Goal: Task Accomplishment & Management: Use online tool/utility

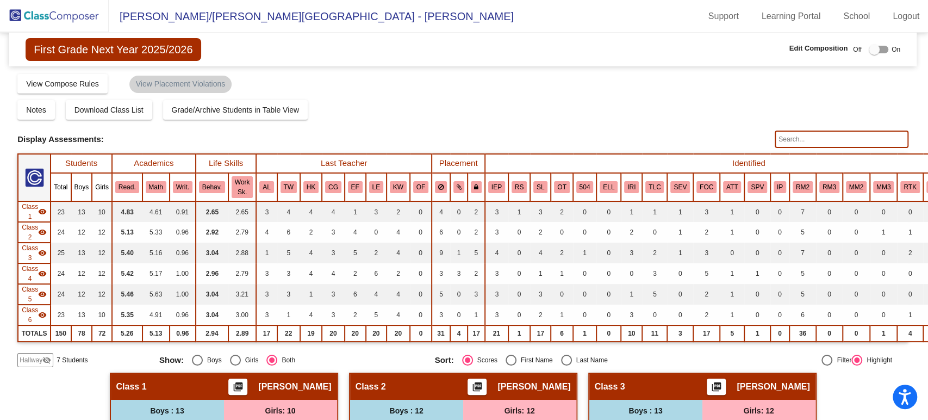
click at [80, 17] on img at bounding box center [54, 16] width 109 height 32
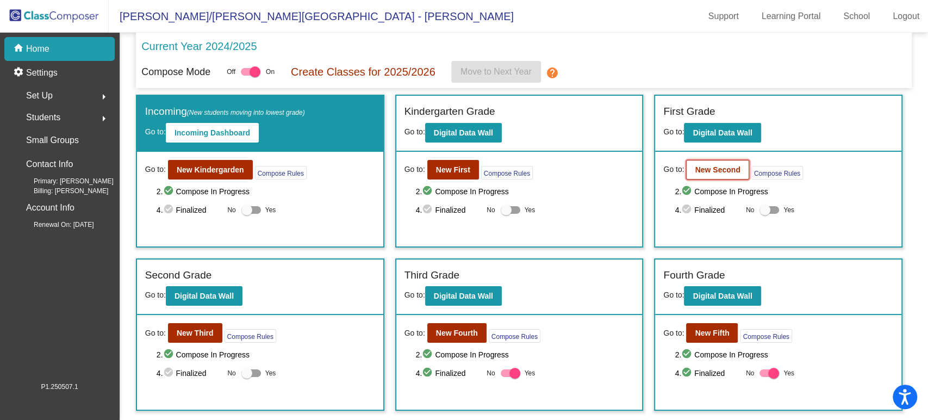
click at [705, 172] on b "New Second" at bounding box center [717, 169] width 45 height 9
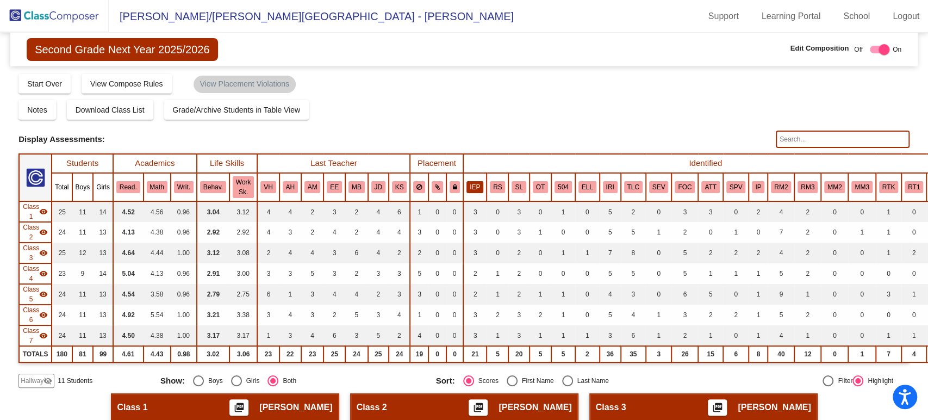
click at [473, 186] on button "IEP" at bounding box center [475, 187] width 17 height 12
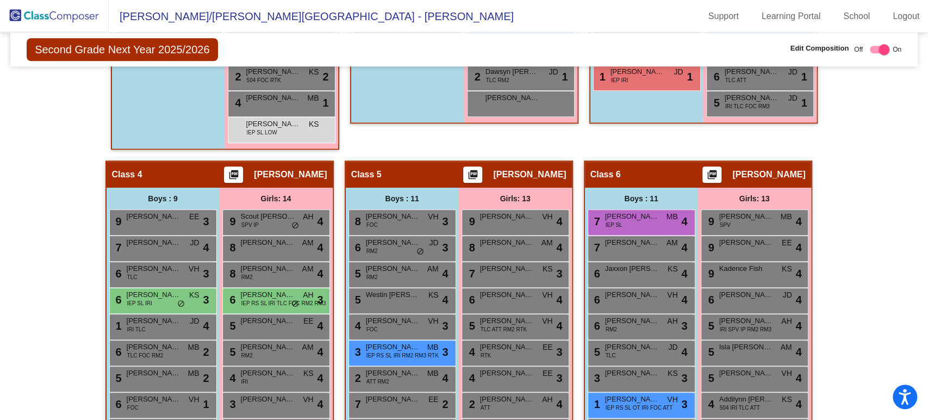
scroll to position [725, 0]
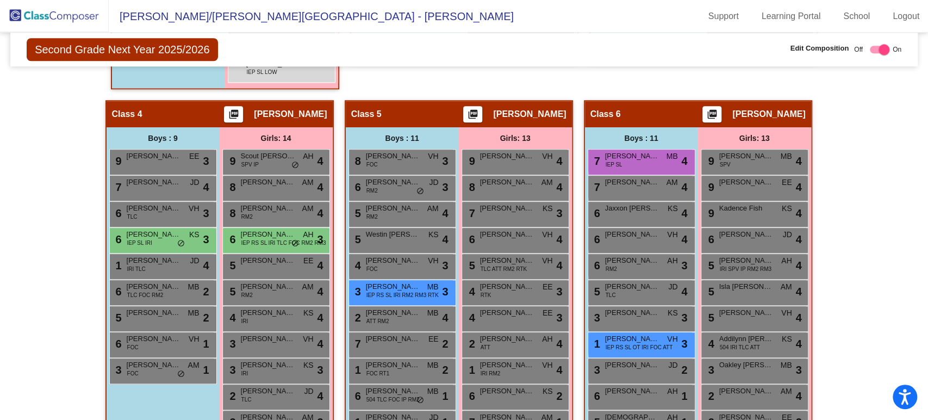
click at [877, 247] on div "Hallway - Hallway Class picture_as_pdf Add Student First Name Last Name Student…" at bounding box center [463, 302] width 891 height 1269
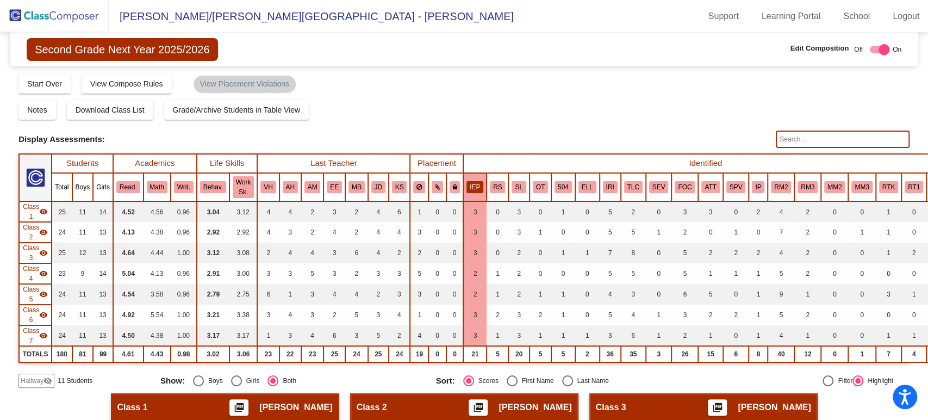
click at [77, 21] on img at bounding box center [54, 16] width 109 height 32
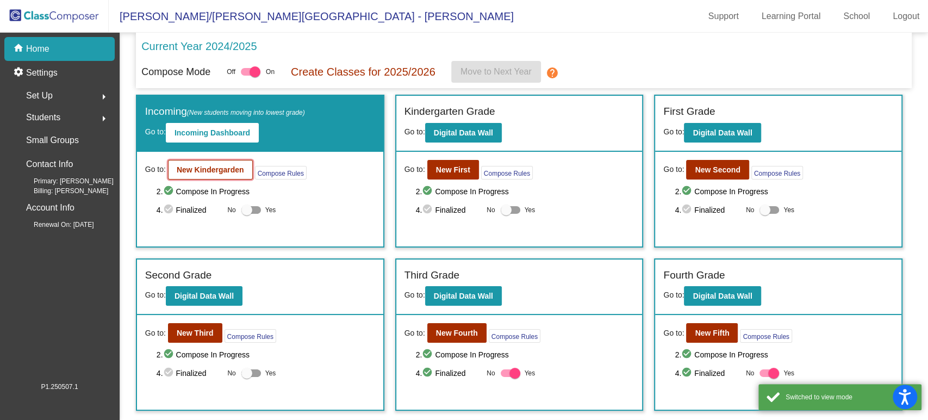
click at [230, 165] on b "New Kindergarden" at bounding box center [210, 169] width 67 height 9
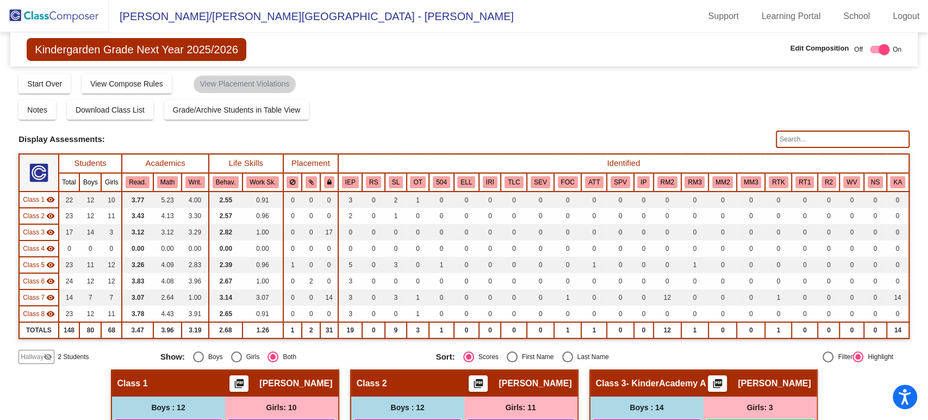
click at [844, 126] on div "Display Scores for Years: [DATE] - [DATE] [DATE] - [DATE] Grade/Archive Student…" at bounding box center [463, 218] width 891 height 291
click at [844, 140] on input "text" at bounding box center [843, 139] width 134 height 17
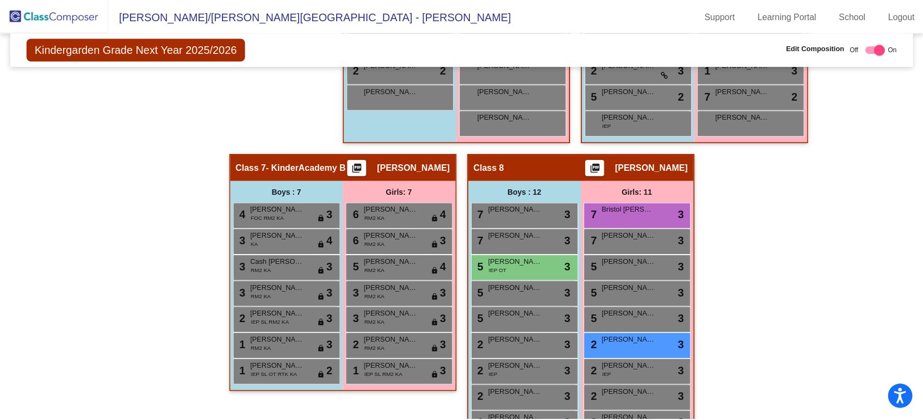
scroll to position [1088, 0]
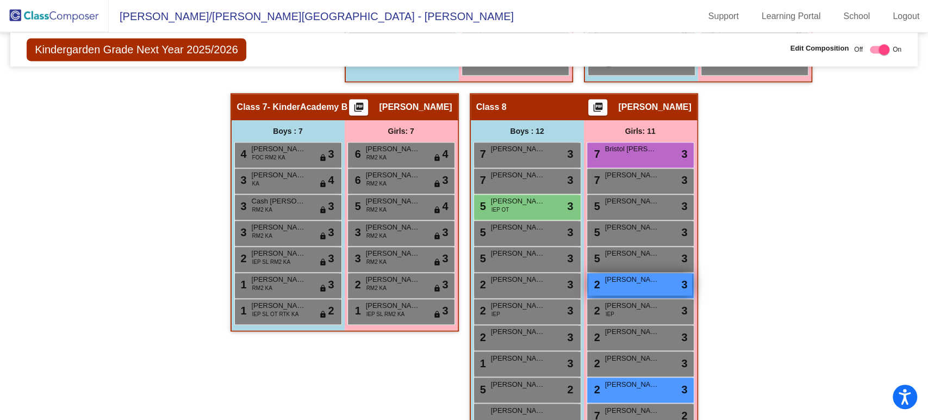
type input "st"
click at [624, 277] on span "[PERSON_NAME]" at bounding box center [632, 279] width 54 height 11
